Goal: Information Seeking & Learning: Understand process/instructions

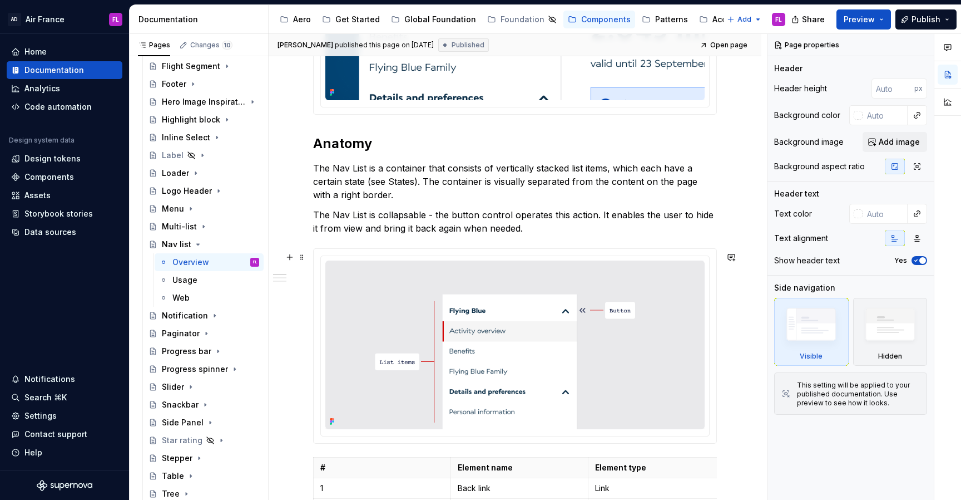
scroll to position [307, 0]
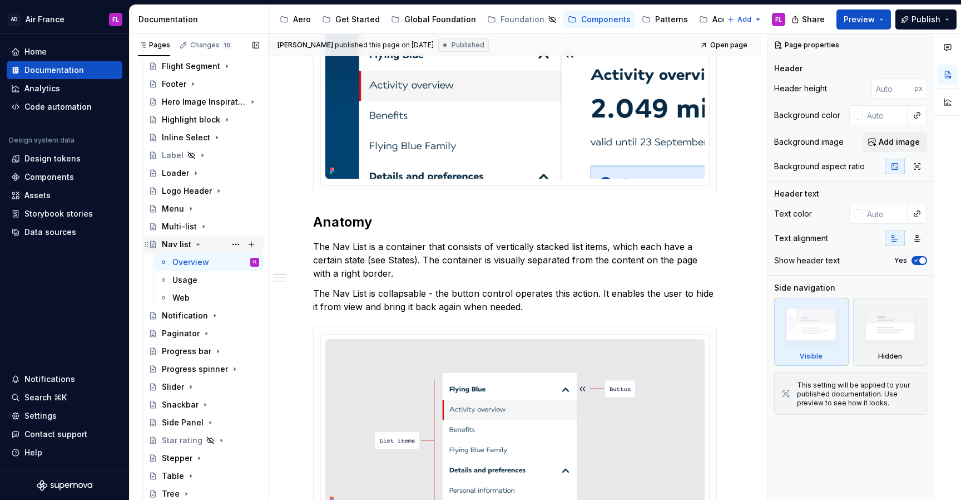
click at [196, 243] on icon "Page tree" at bounding box center [198, 244] width 9 height 9
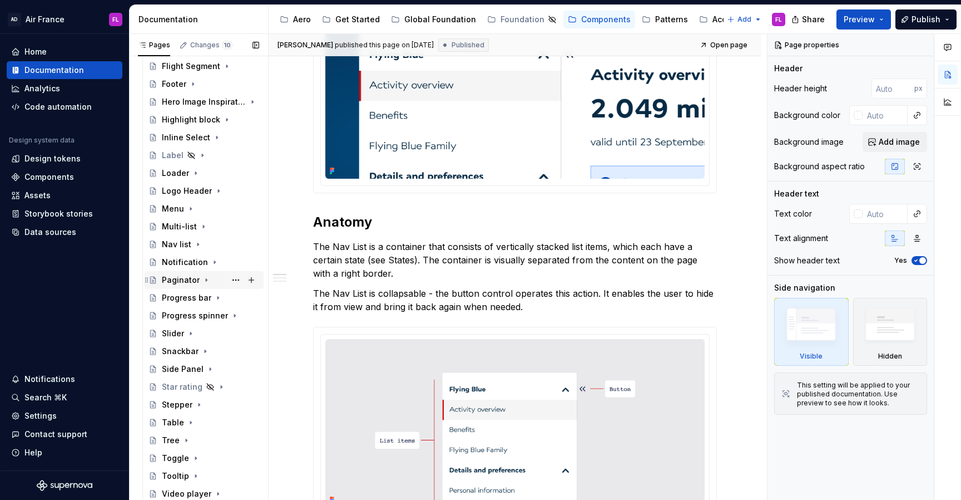
click at [206, 281] on icon "Page tree" at bounding box center [206, 280] width 1 height 3
click at [236, 278] on button "Page tree" at bounding box center [236, 280] width 16 height 16
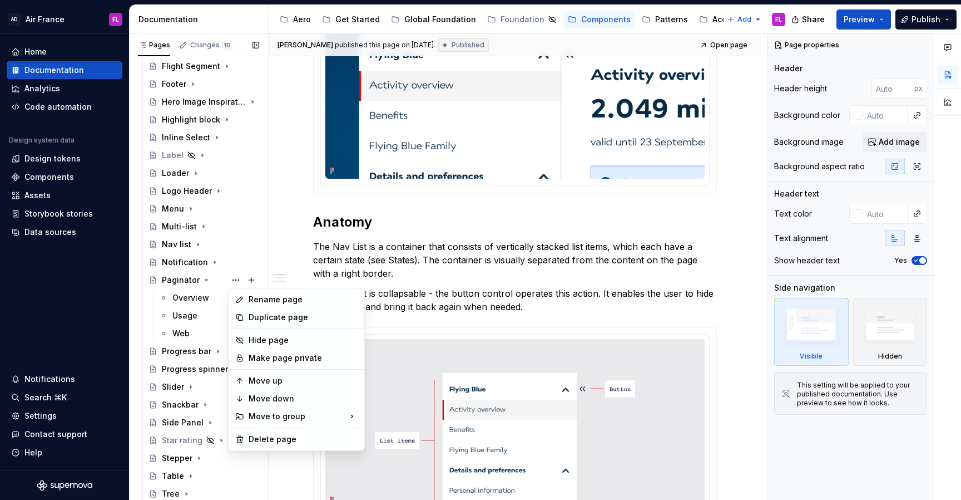
click at [235, 281] on div "Pages Changes 10 Add Accessibility guide for tree Page tree. Navigate the tree …" at bounding box center [198, 269] width 139 height 471
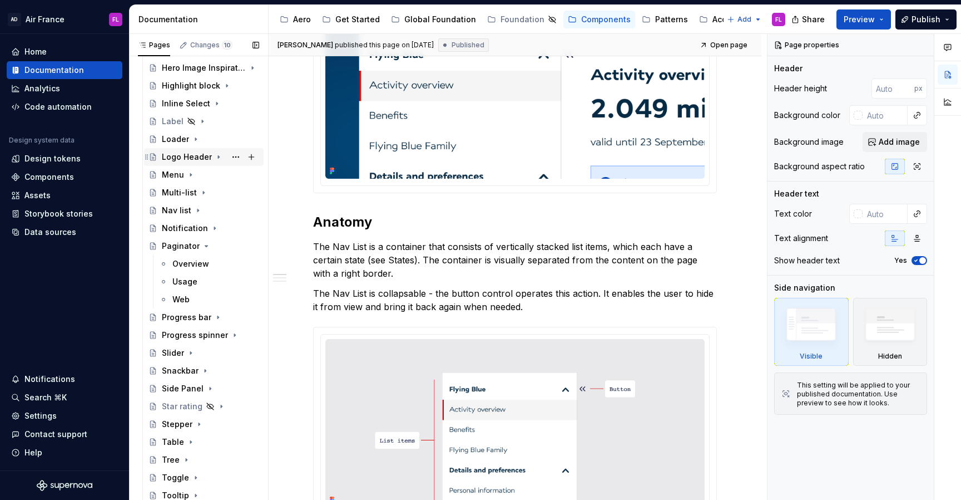
scroll to position [878, 0]
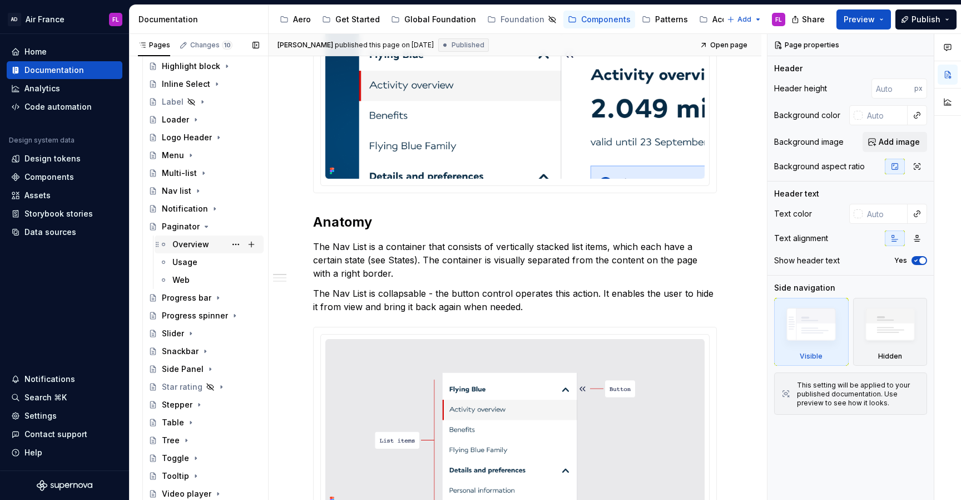
click at [197, 243] on div "Overview" at bounding box center [190, 244] width 37 height 11
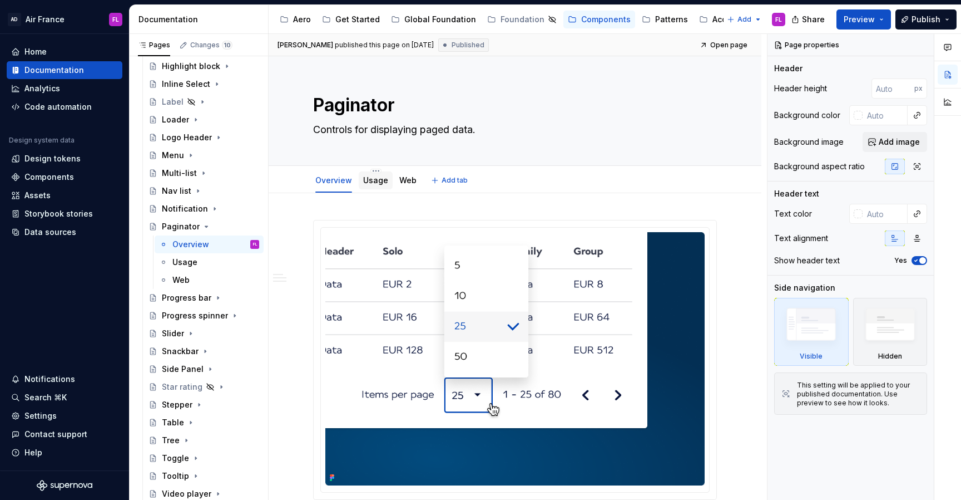
click at [372, 191] on div at bounding box center [376, 190] width 34 height 1
click at [381, 187] on div "Usage" at bounding box center [376, 180] width 34 height 18
click at [377, 186] on div "Usage" at bounding box center [375, 180] width 25 height 13
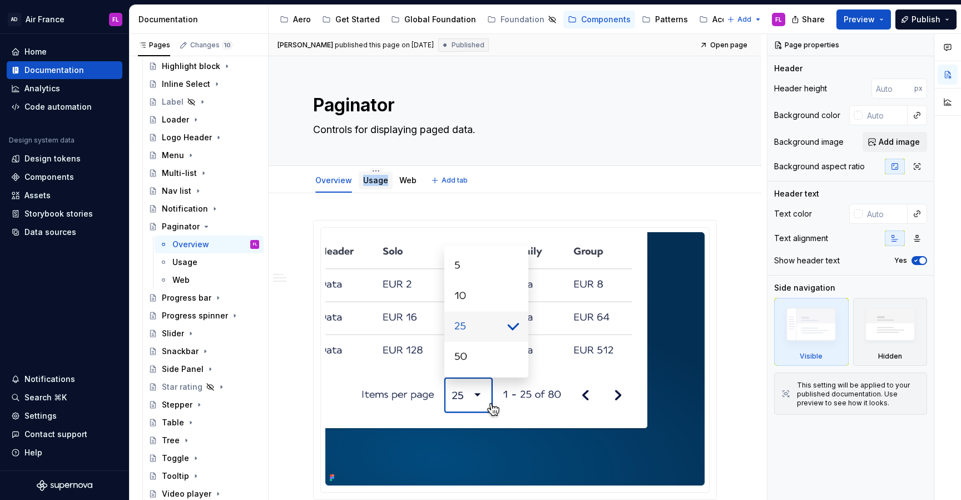
click at [377, 186] on div "Usage" at bounding box center [375, 180] width 25 height 13
click at [206, 259] on div "Usage" at bounding box center [215, 262] width 87 height 16
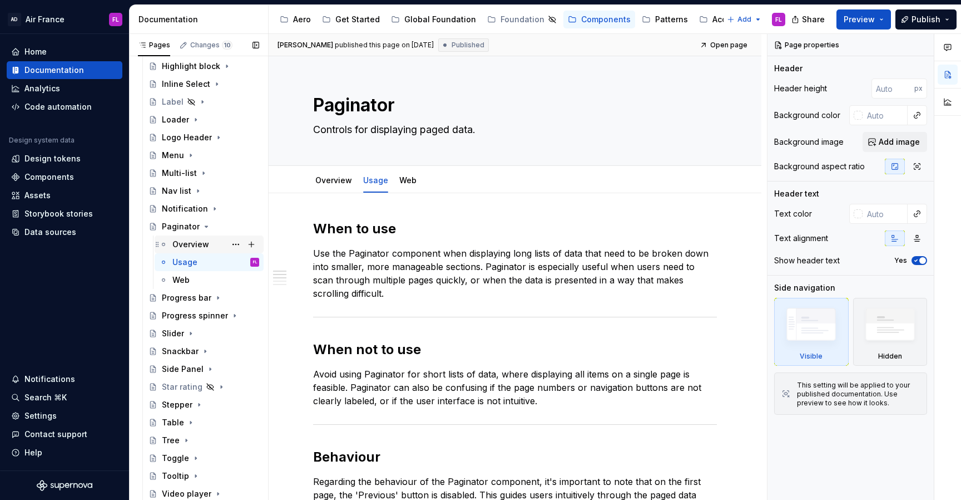
click at [194, 245] on div "Overview" at bounding box center [190, 244] width 37 height 11
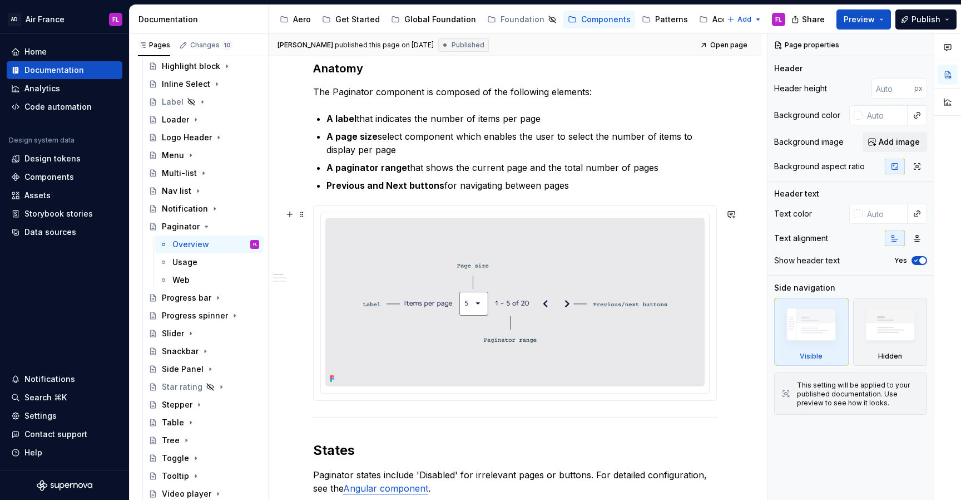
scroll to position [562, 0]
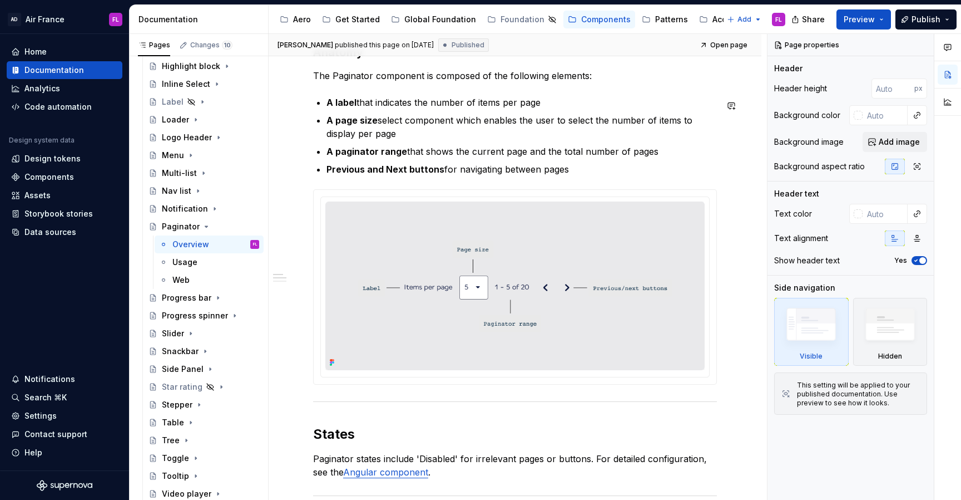
type textarea "*"
